Goal: Transaction & Acquisition: Purchase product/service

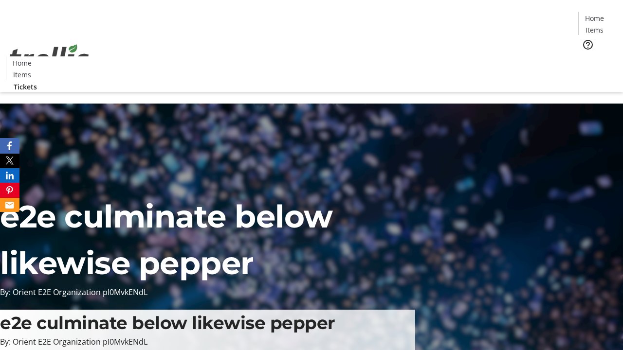
click at [586, 56] on span "Tickets" at bounding box center [597, 61] width 23 height 10
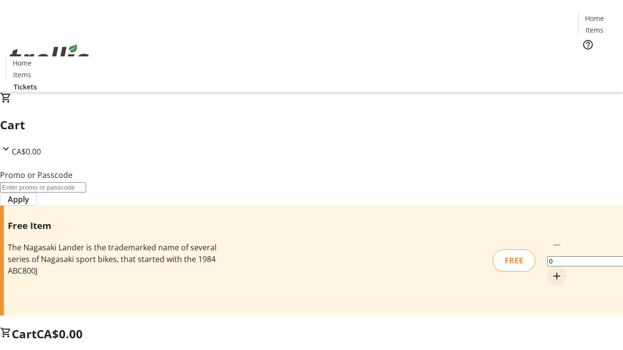
click at [551, 271] on mat-icon "Increment by one" at bounding box center [557, 277] width 12 height 12
type input "1"
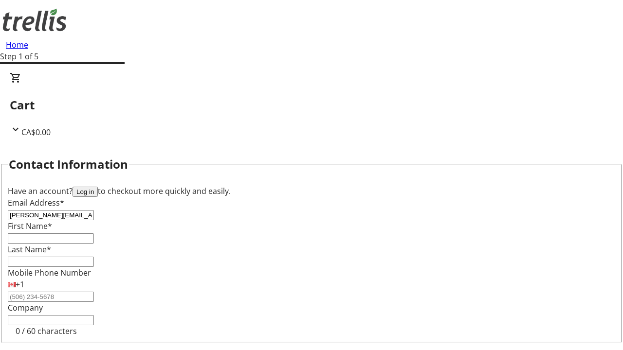
type input "[PERSON_NAME][EMAIL_ADDRESS][DOMAIN_NAME]"
type input "[PERSON_NAME]"
type input "Reinger"
